Goal: Find specific page/section: Find specific page/section

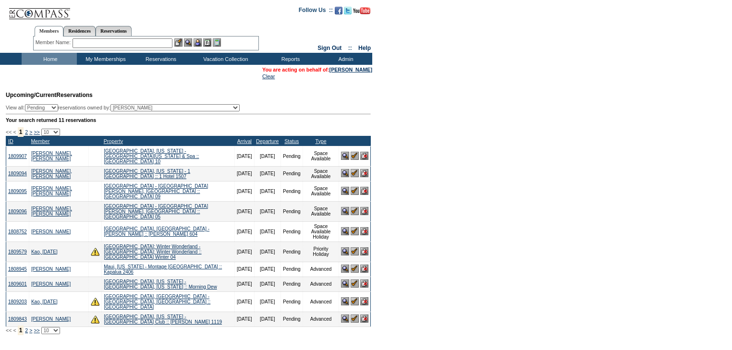
click at [118, 45] on input "text" at bounding box center [123, 43] width 100 height 10
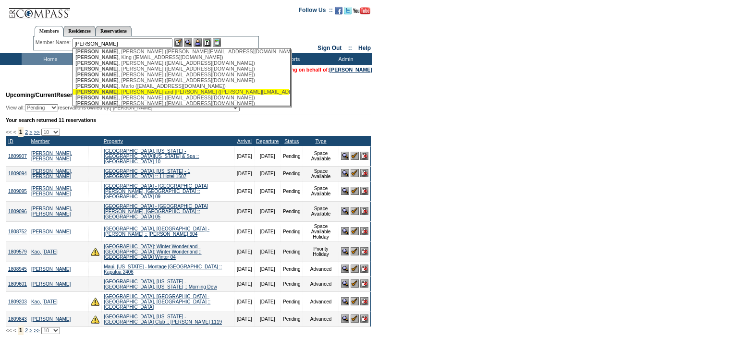
scroll to position [38, 0]
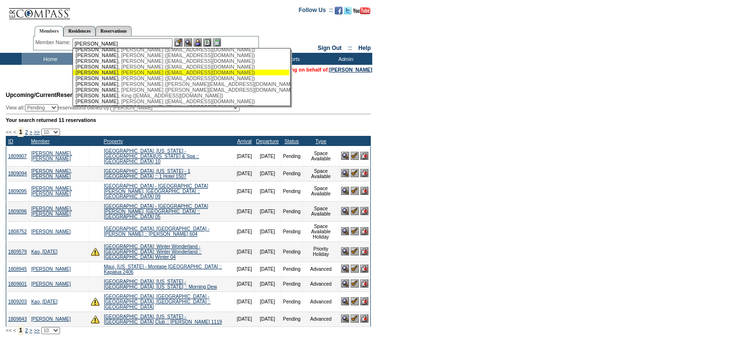
click at [119, 75] on div "[PERSON_NAME] ([EMAIL_ADDRESS][DOMAIN_NAME])" at bounding box center [180, 73] width 211 height 6
type input "[PERSON_NAME] ([EMAIL_ADDRESS][DOMAIN_NAME])"
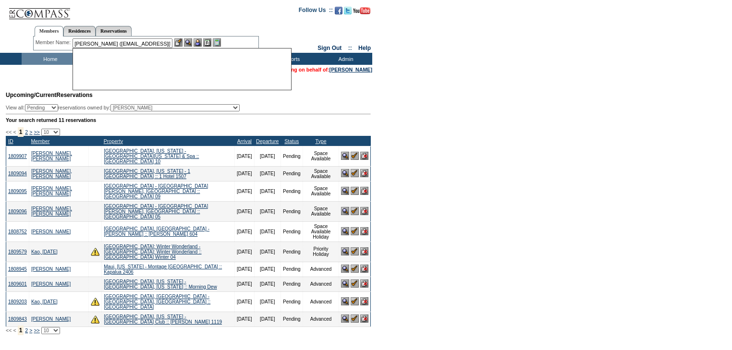
scroll to position [0, 0]
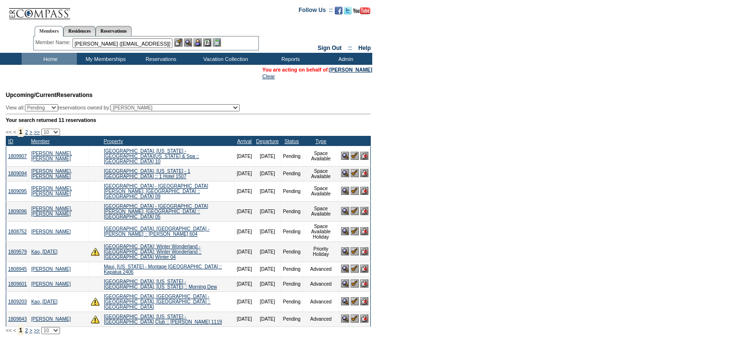
click at [200, 41] on img at bounding box center [198, 42] width 8 height 8
click at [188, 40] on img at bounding box center [188, 42] width 8 height 8
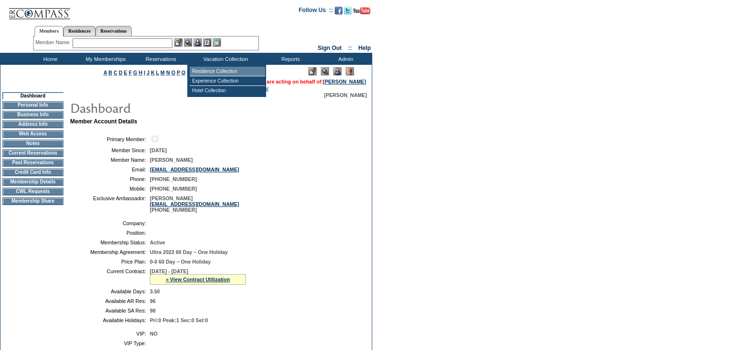
click at [214, 71] on td "Residence Collection" at bounding box center [227, 72] width 75 height 10
